Goal: Transaction & Acquisition: Purchase product/service

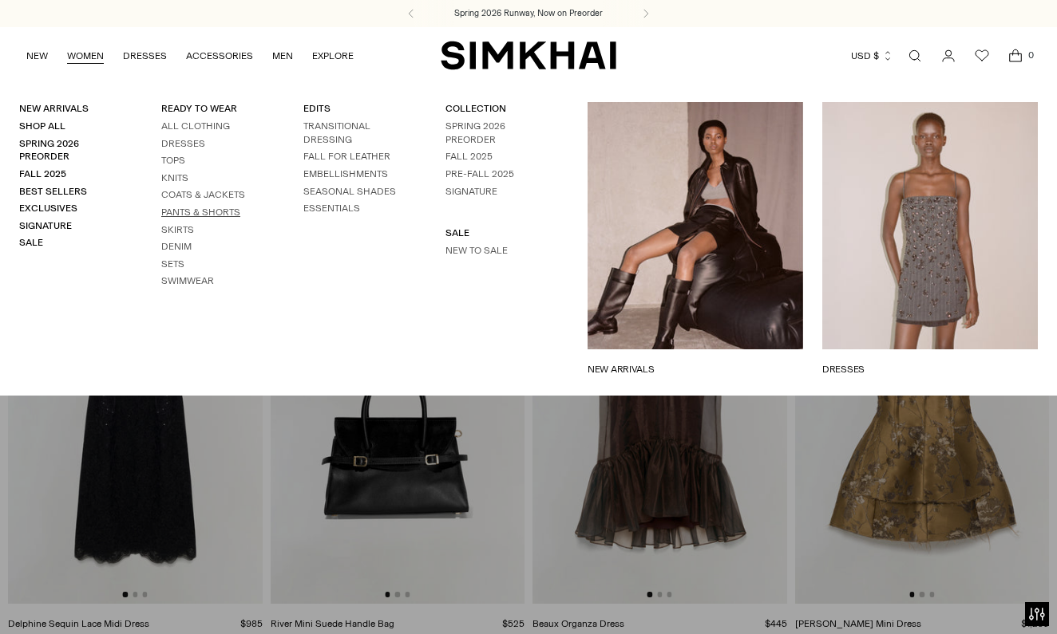
click at [194, 207] on link "Pants & Shorts" at bounding box center [200, 212] width 79 height 11
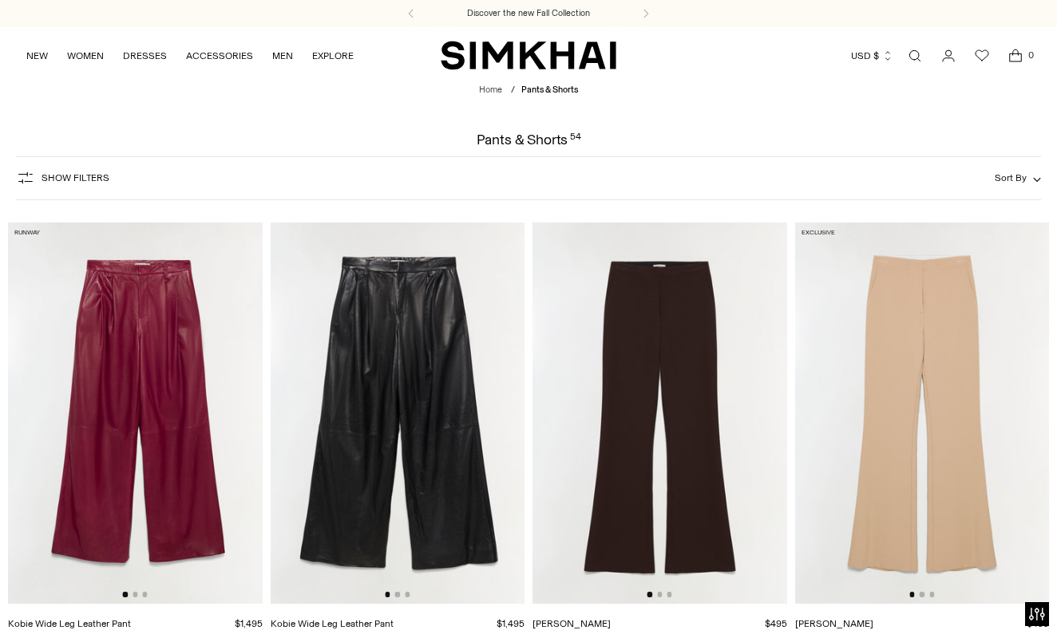
click at [53, 172] on span "Show Filters" at bounding box center [75, 177] width 68 height 11
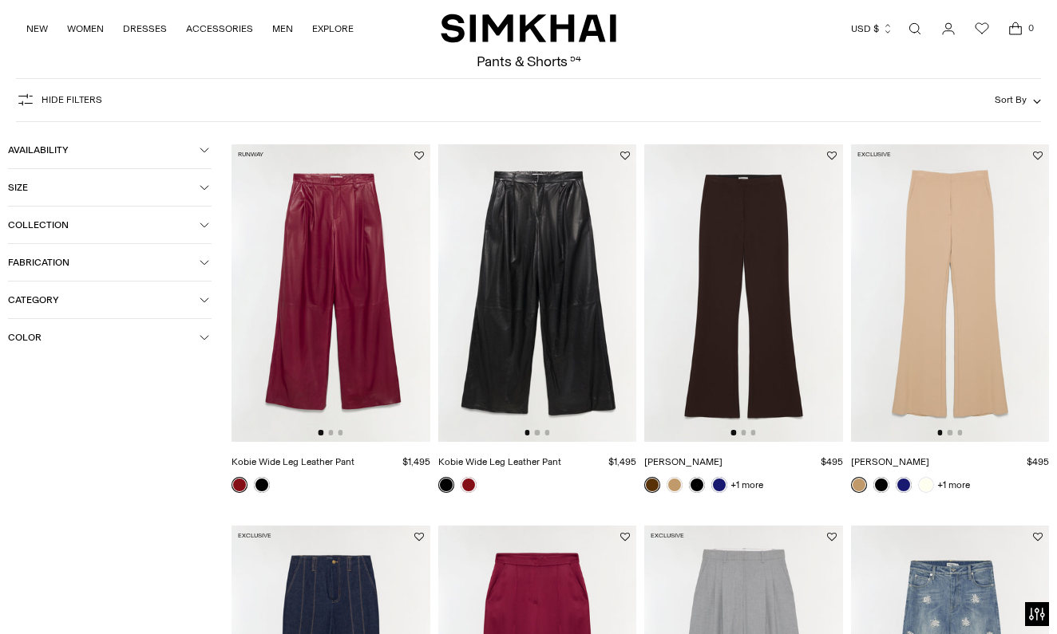
scroll to position [78, 0]
click at [20, 336] on span "Color" at bounding box center [104, 337] width 192 height 11
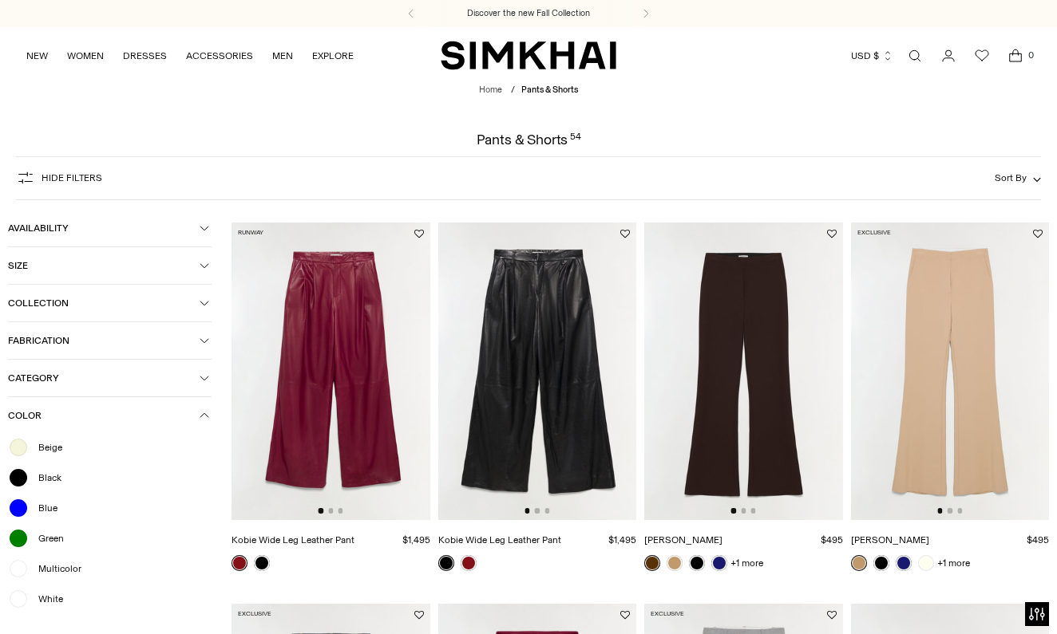
scroll to position [0, 0]
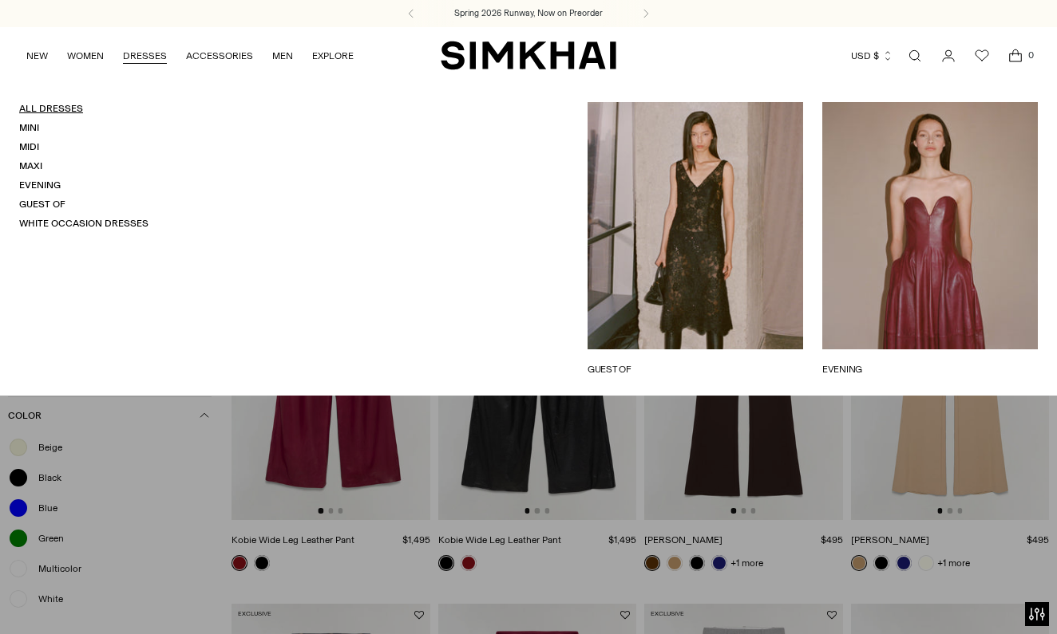
click at [71, 106] on link "All Dresses" at bounding box center [51, 108] width 64 height 11
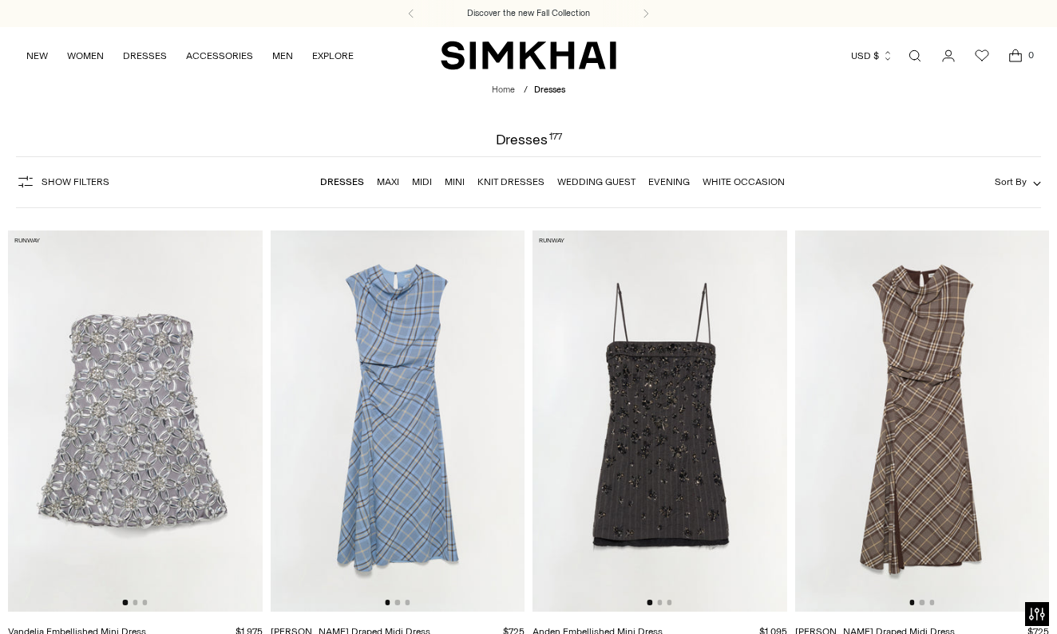
click at [59, 176] on span "Show Filters" at bounding box center [75, 181] width 68 height 11
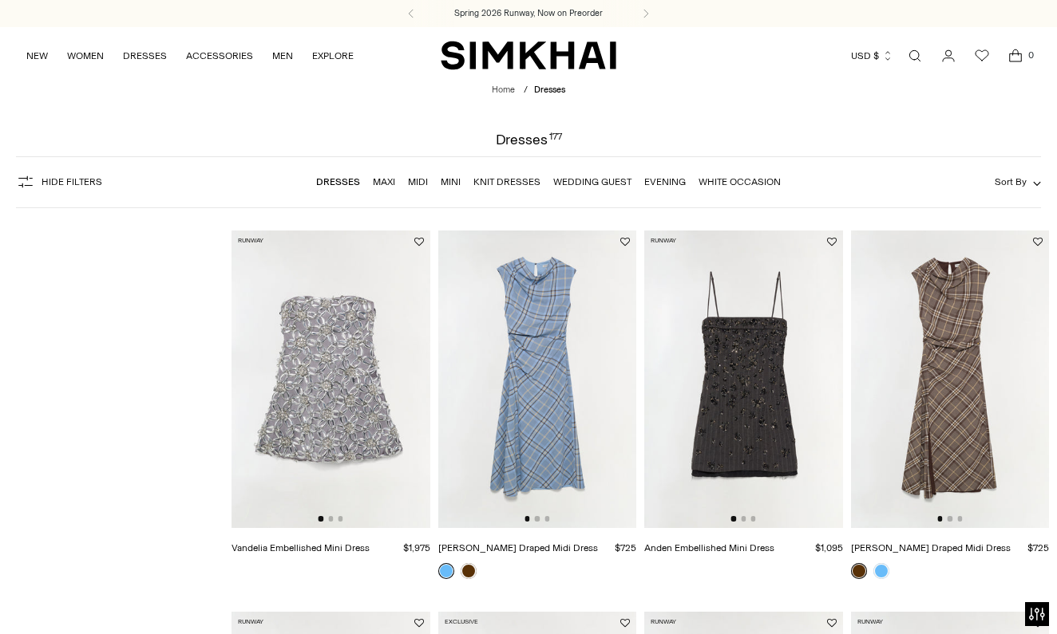
scroll to position [84, 0]
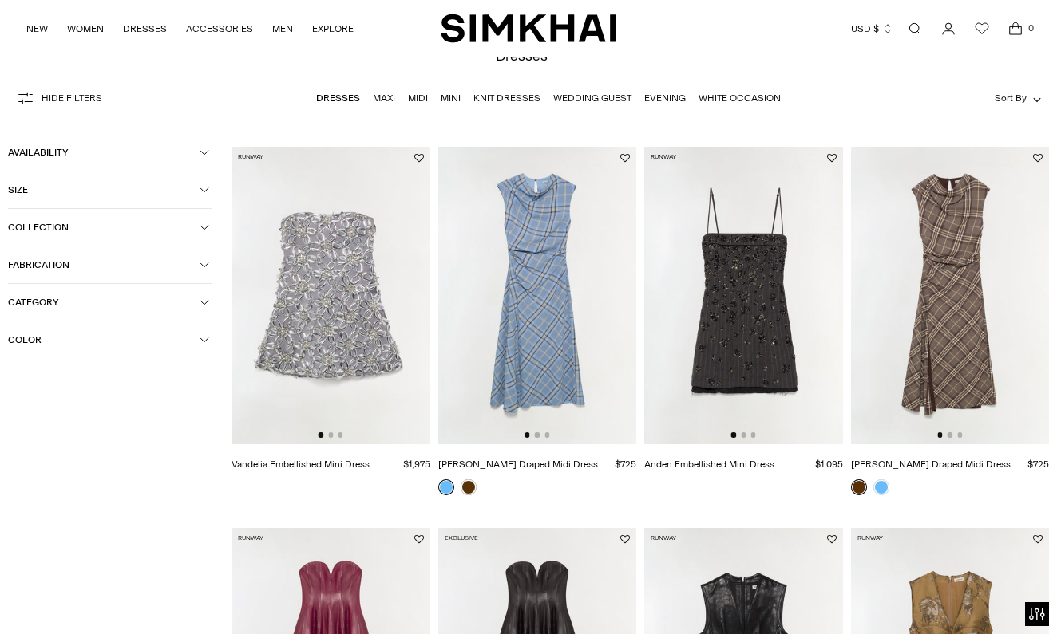
click at [57, 95] on span "Hide filters" at bounding box center [71, 98] width 61 height 11
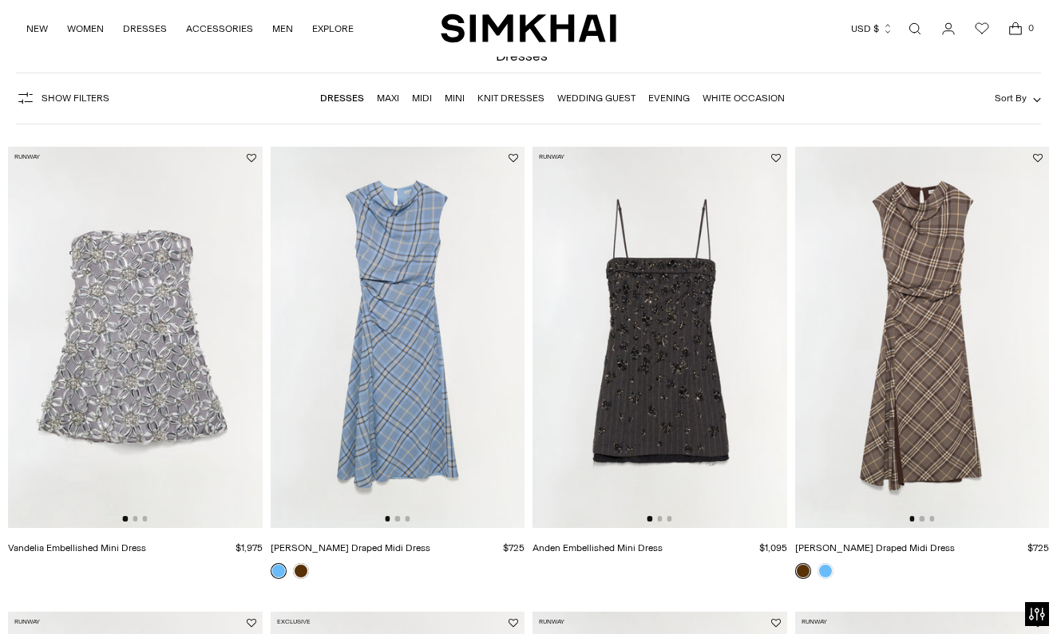
click at [57, 96] on span "Show Filters" at bounding box center [75, 98] width 68 height 11
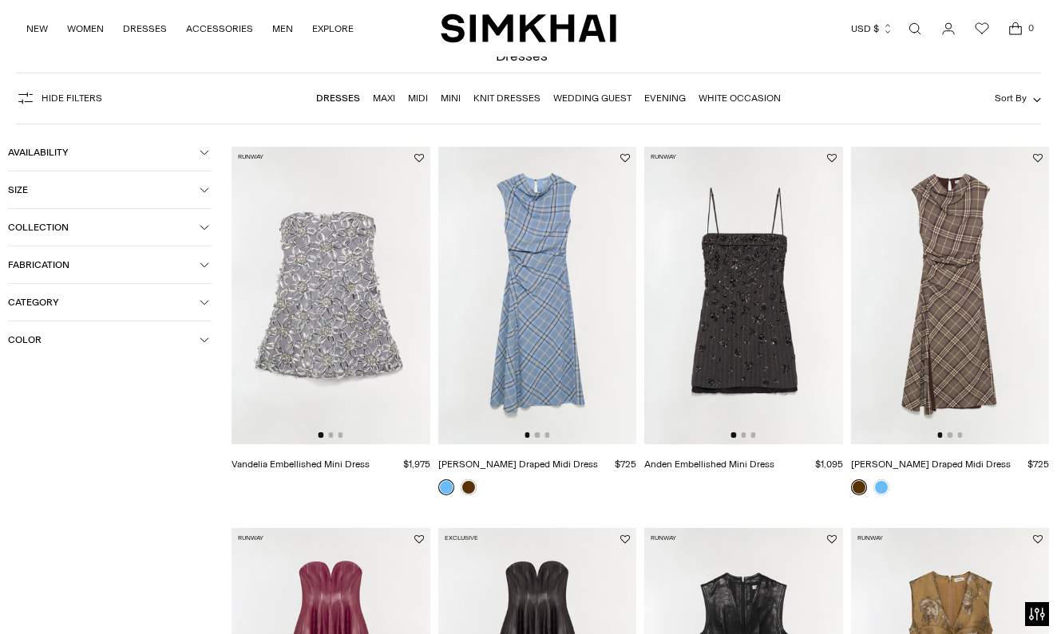
click at [24, 301] on span "Category" at bounding box center [104, 302] width 192 height 11
click at [21, 222] on span "Collection" at bounding box center [104, 227] width 192 height 11
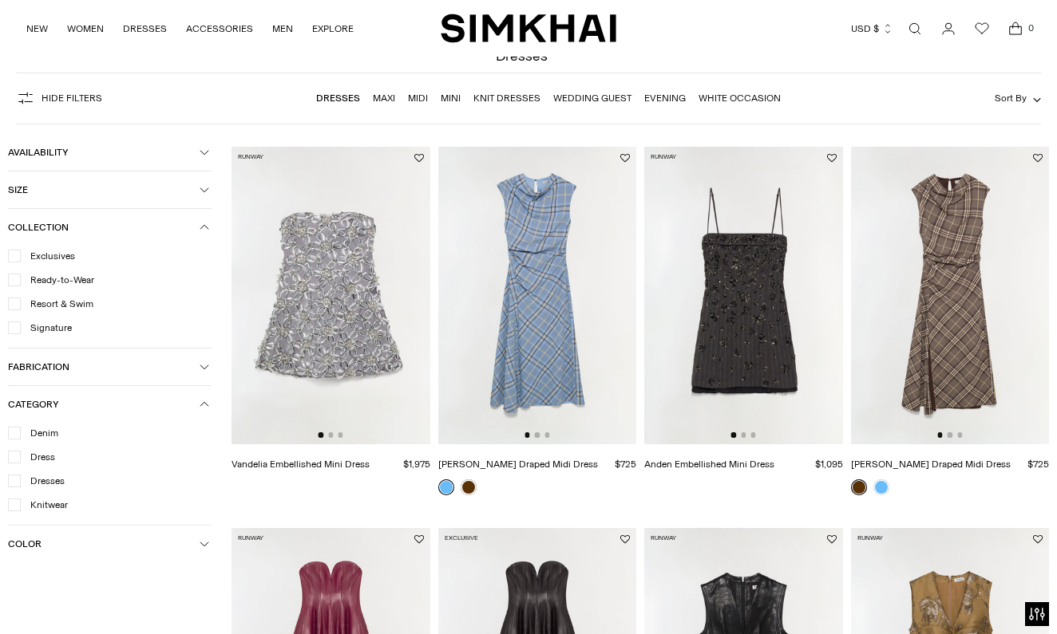
click at [18, 282] on icon at bounding box center [14, 280] width 8 height 8
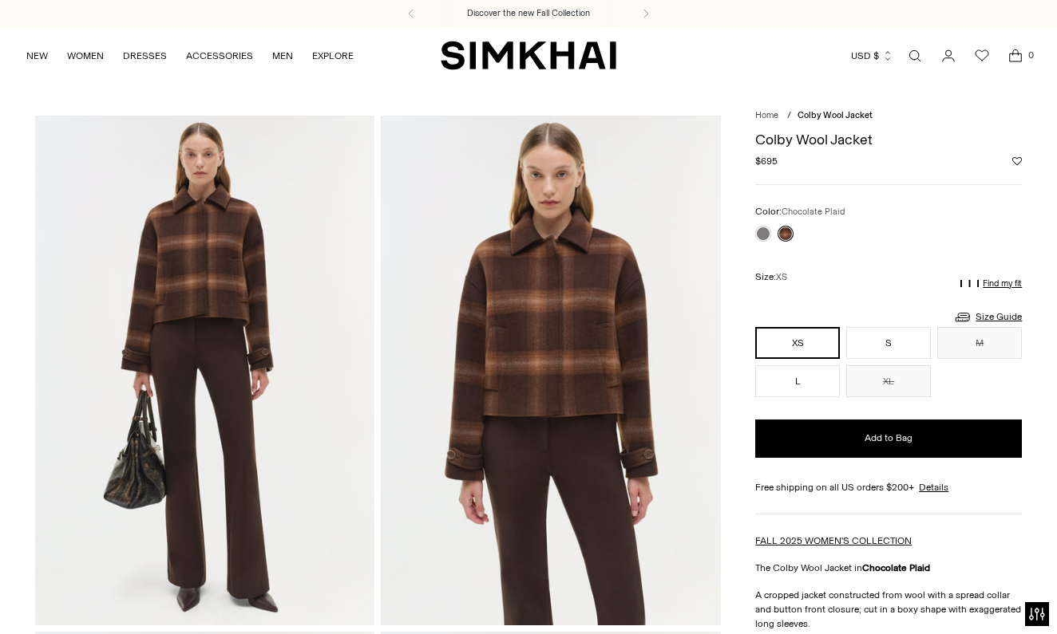
click at [801, 341] on button "XS" at bounding box center [797, 343] width 85 height 32
click at [801, 339] on button "XS" at bounding box center [797, 343] width 85 height 32
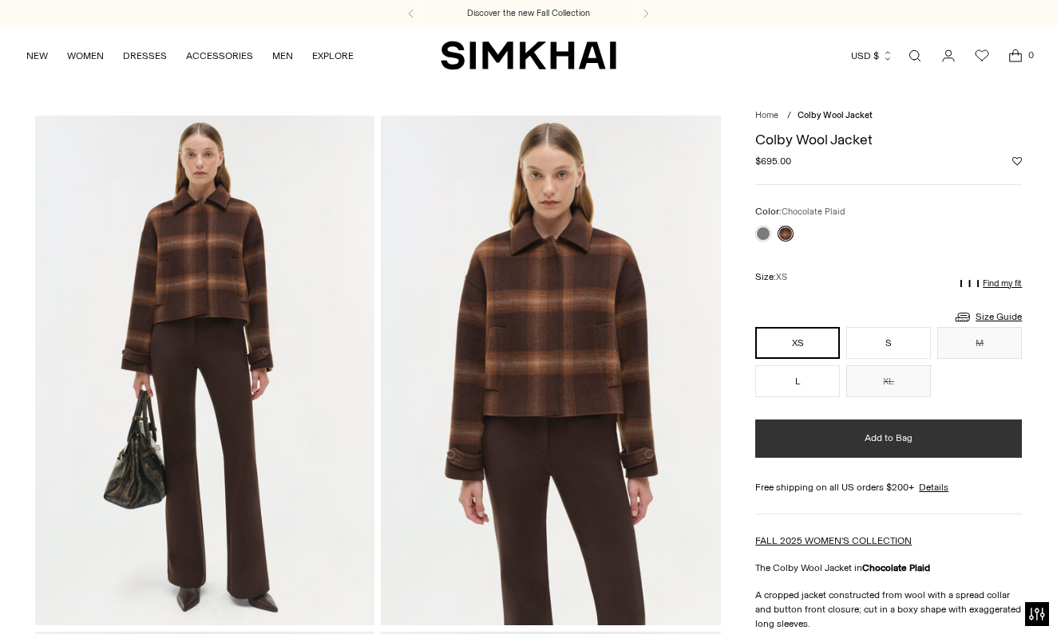
click at [891, 435] on span "Add to Bag" at bounding box center [888, 439] width 48 height 14
